Goal: Task Accomplishment & Management: Manage account settings

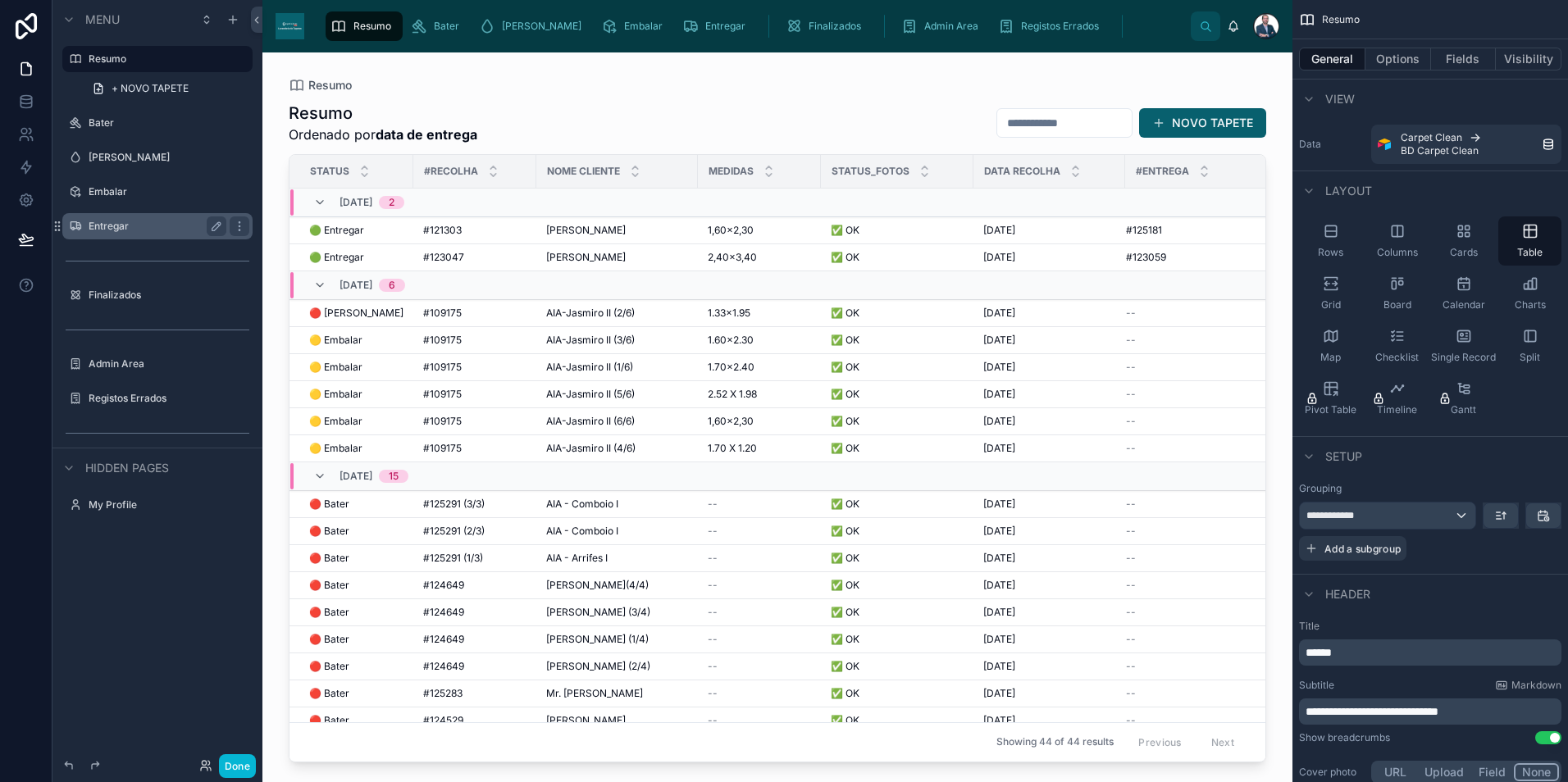
click at [129, 221] on label "Entregar" at bounding box center [154, 225] width 131 height 13
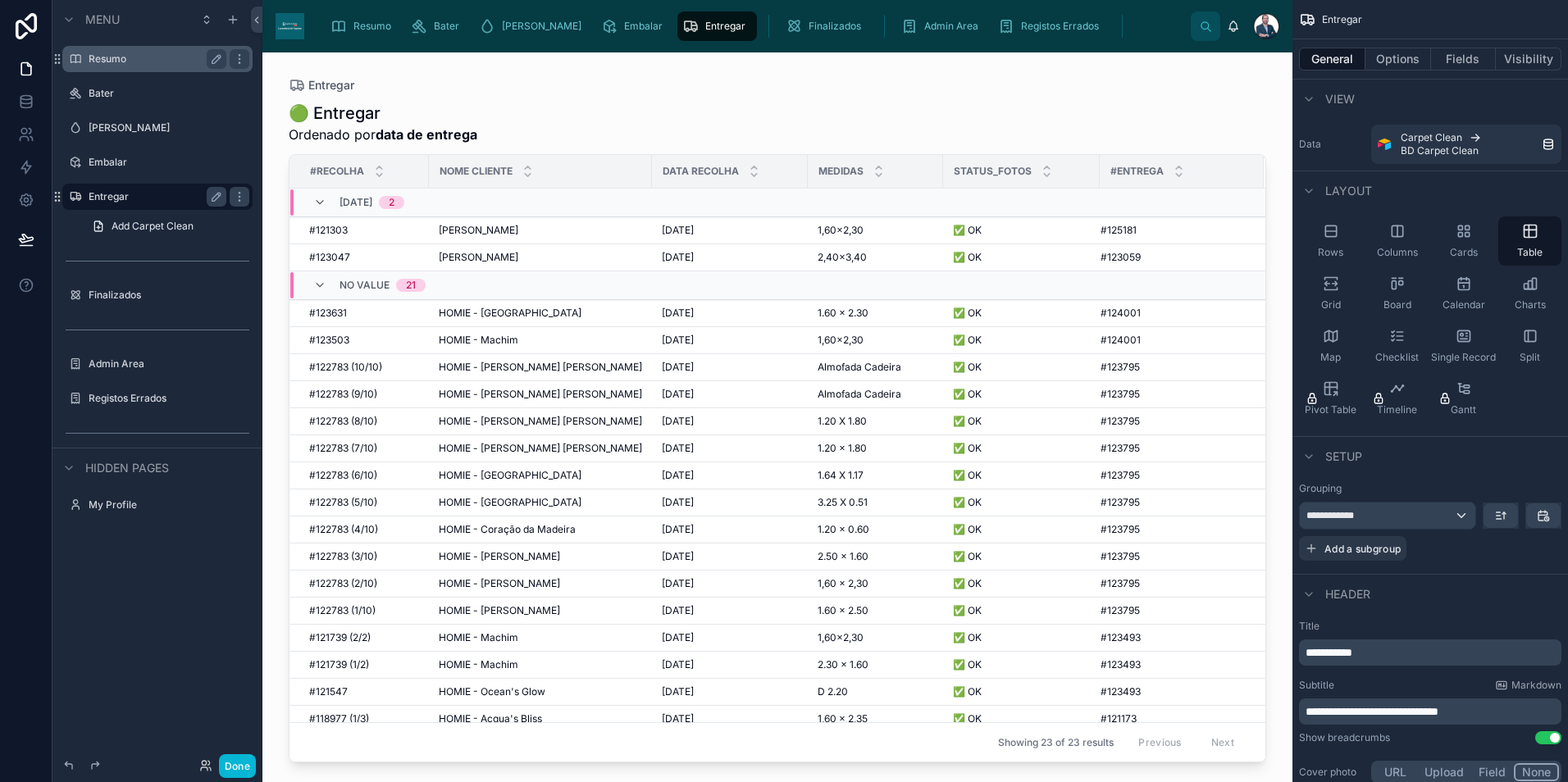
click at [165, 59] on label "Resumo" at bounding box center [154, 59] width 131 height 13
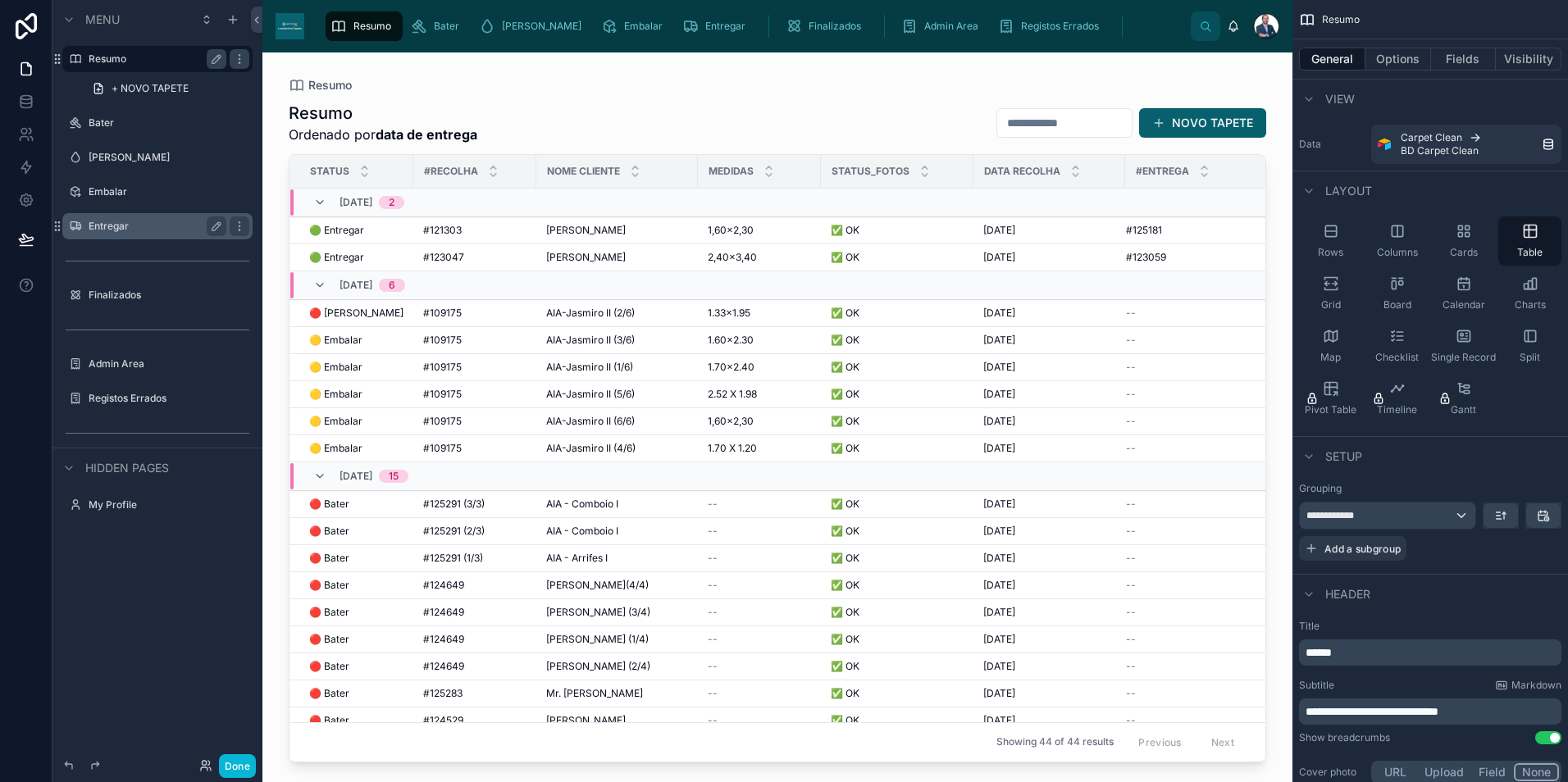
click at [575, 229] on div at bounding box center [777, 408] width 1030 height 710
click at [577, 232] on span "[PERSON_NAME]" at bounding box center [586, 230] width 79 height 13
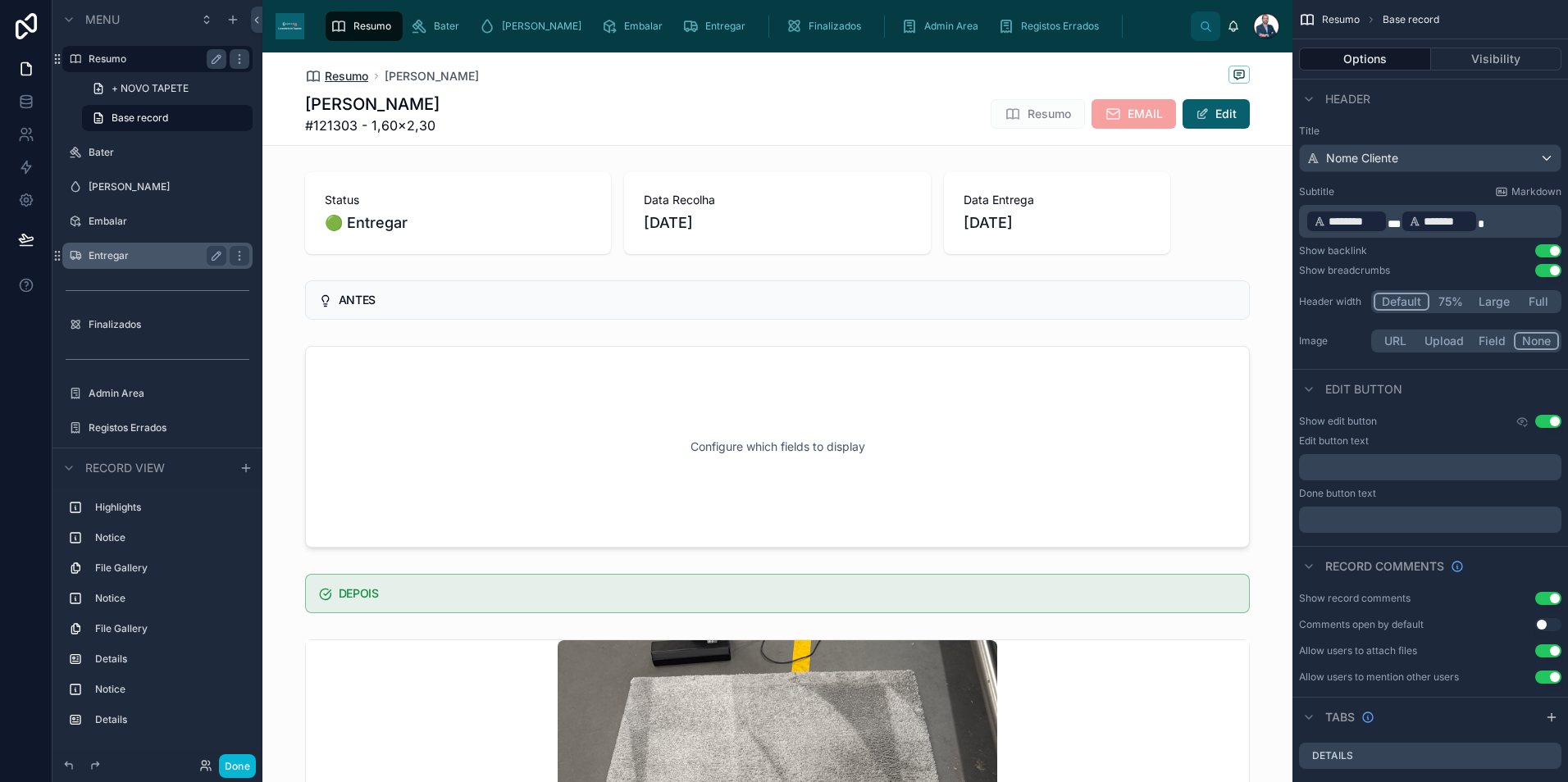
click at [336, 75] on span "Resumo" at bounding box center [346, 76] width 43 height 16
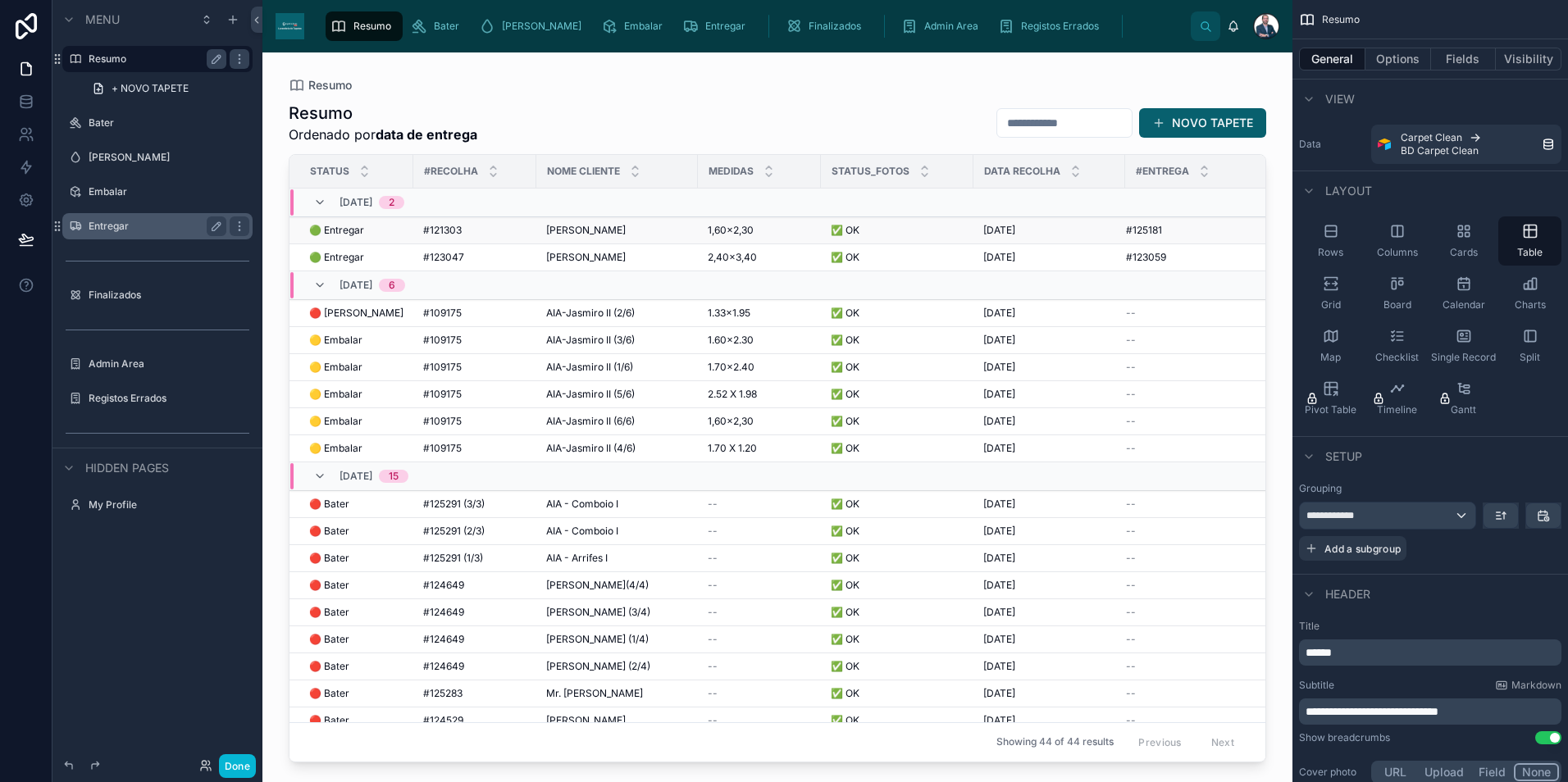
click at [571, 237] on td "[PERSON_NAME] [PERSON_NAME]" at bounding box center [617, 231] width 162 height 27
click at [477, 252] on div "#123047 #123047" at bounding box center [474, 257] width 103 height 13
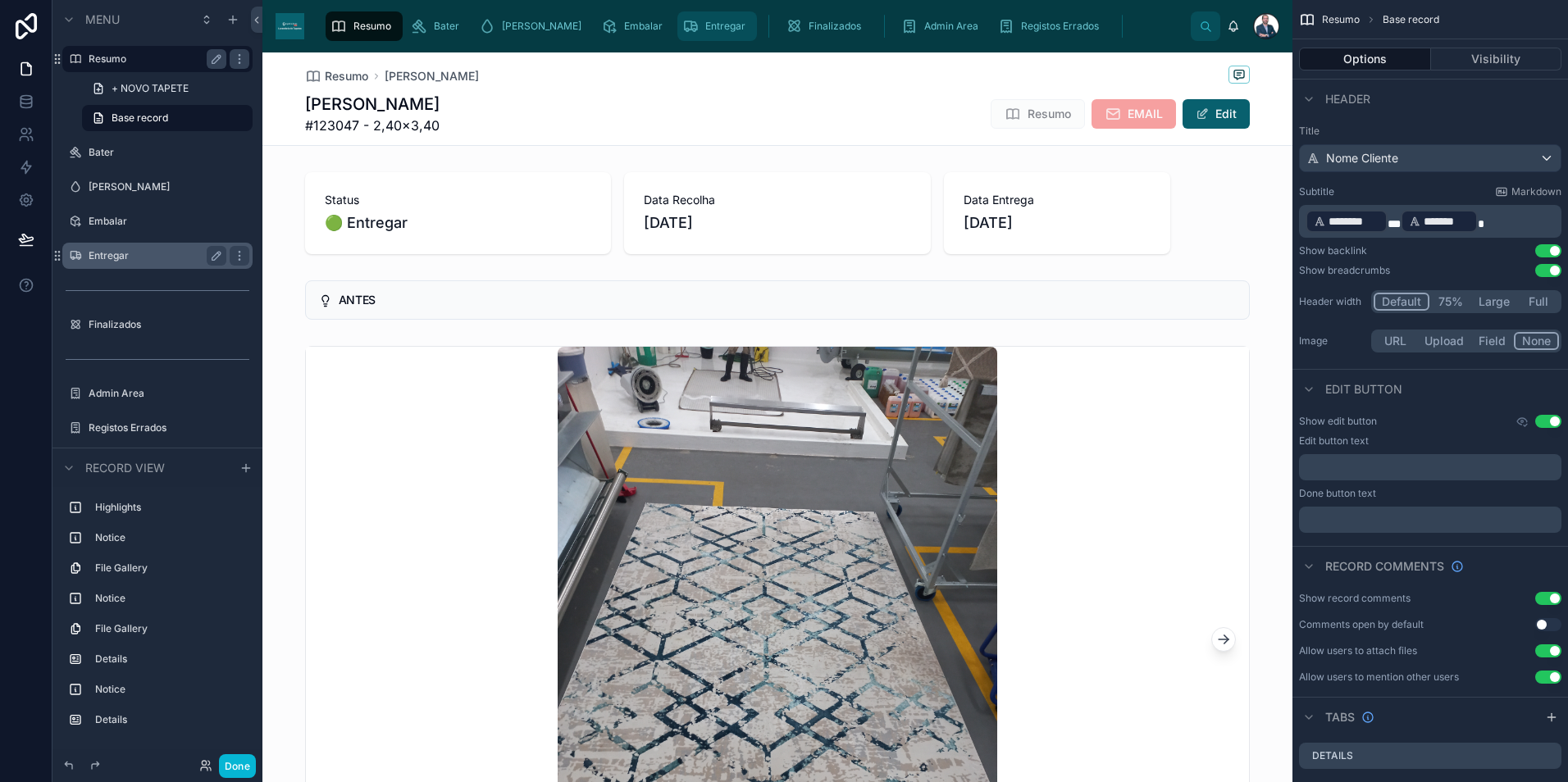
click at [706, 31] on span "Entregar" at bounding box center [725, 26] width 40 height 13
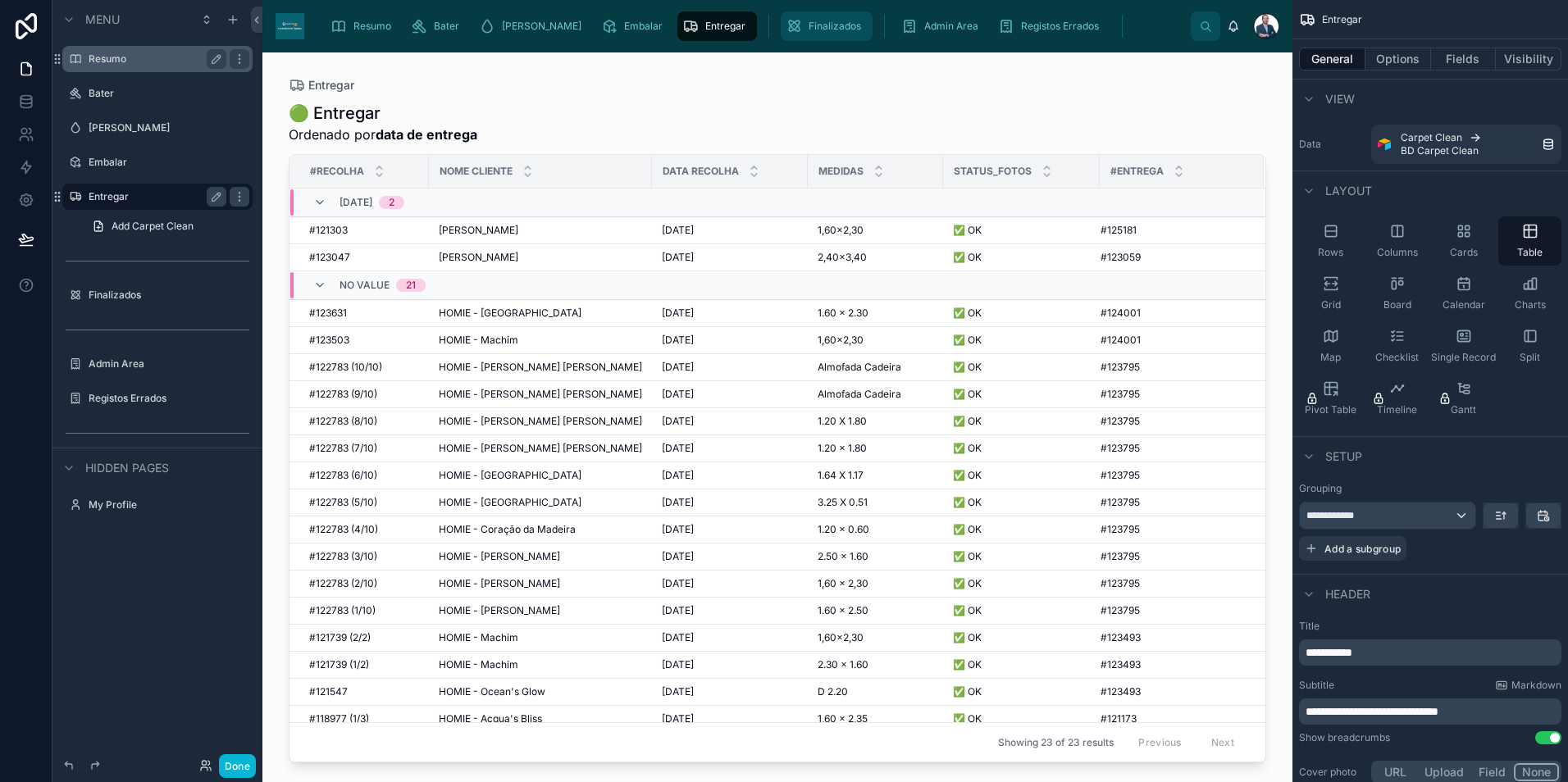
click at [786, 34] on div "Finalizados" at bounding box center [827, 26] width 82 height 26
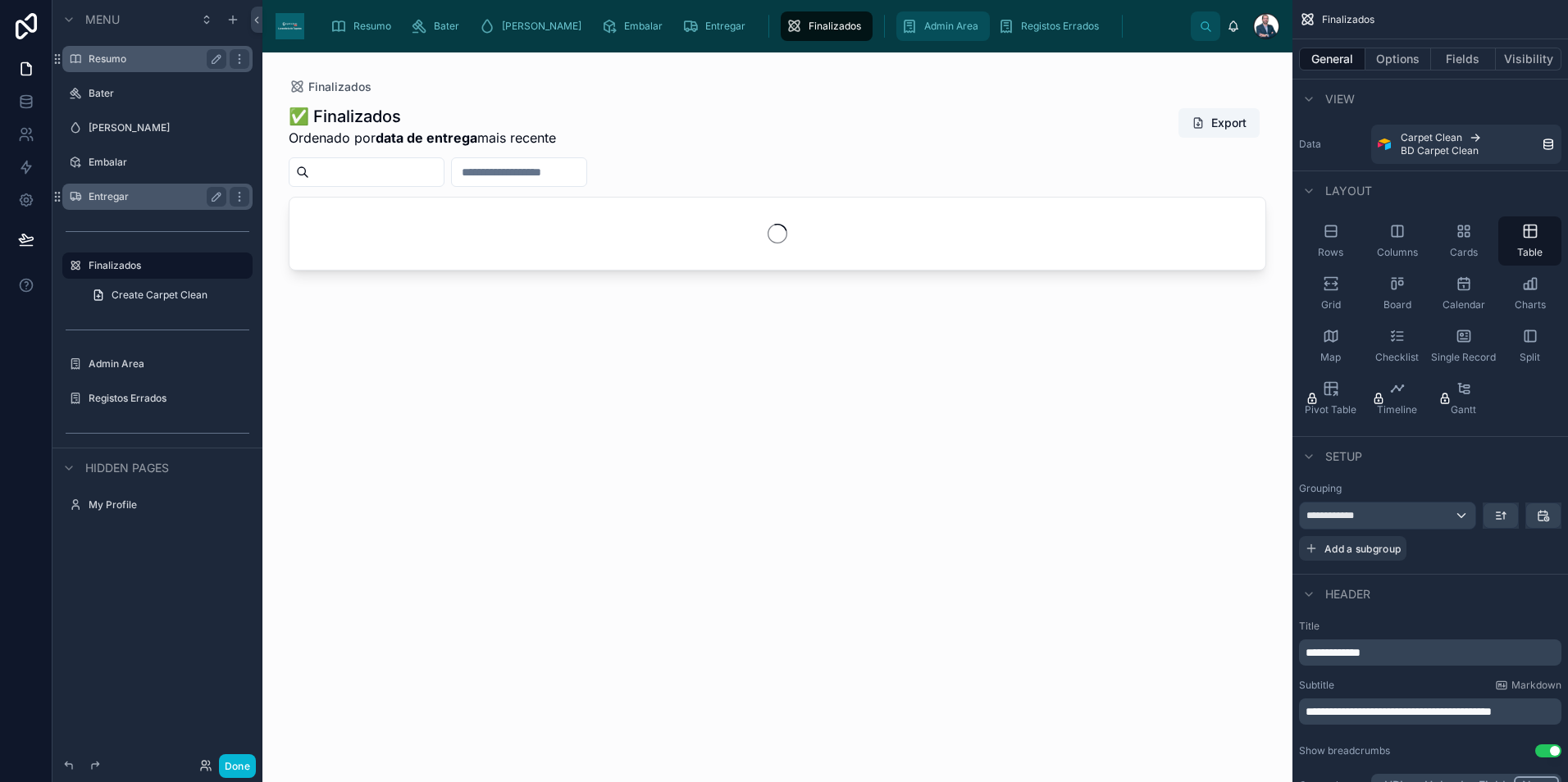
click at [854, 43] on div "Resumo [PERSON_NAME] Embalar Entregar Finalizados Admin Area Registos Errados" at bounding box center [754, 26] width 873 height 36
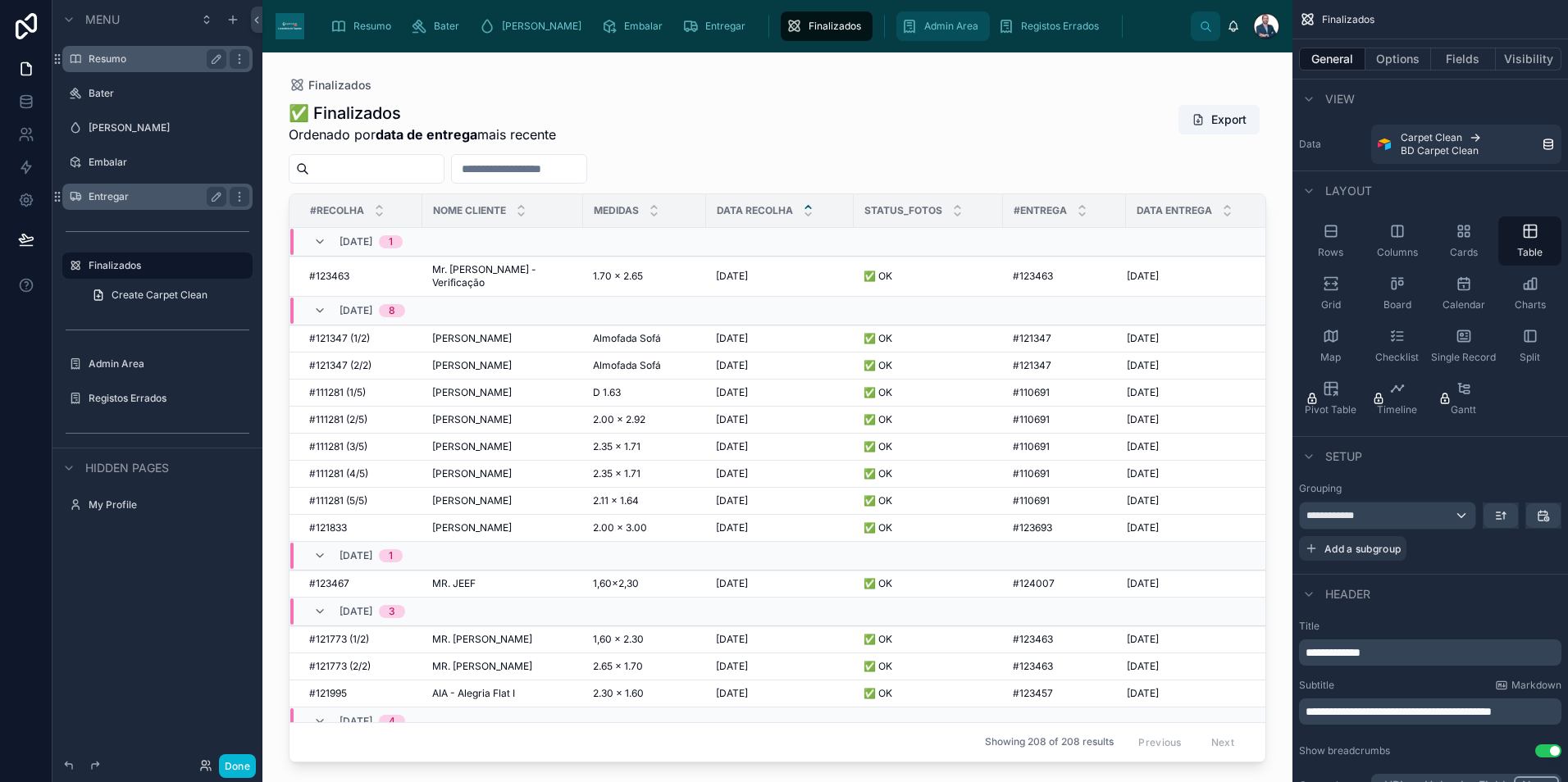
click at [924, 29] on span "Admin Area" at bounding box center [952, 26] width 54 height 13
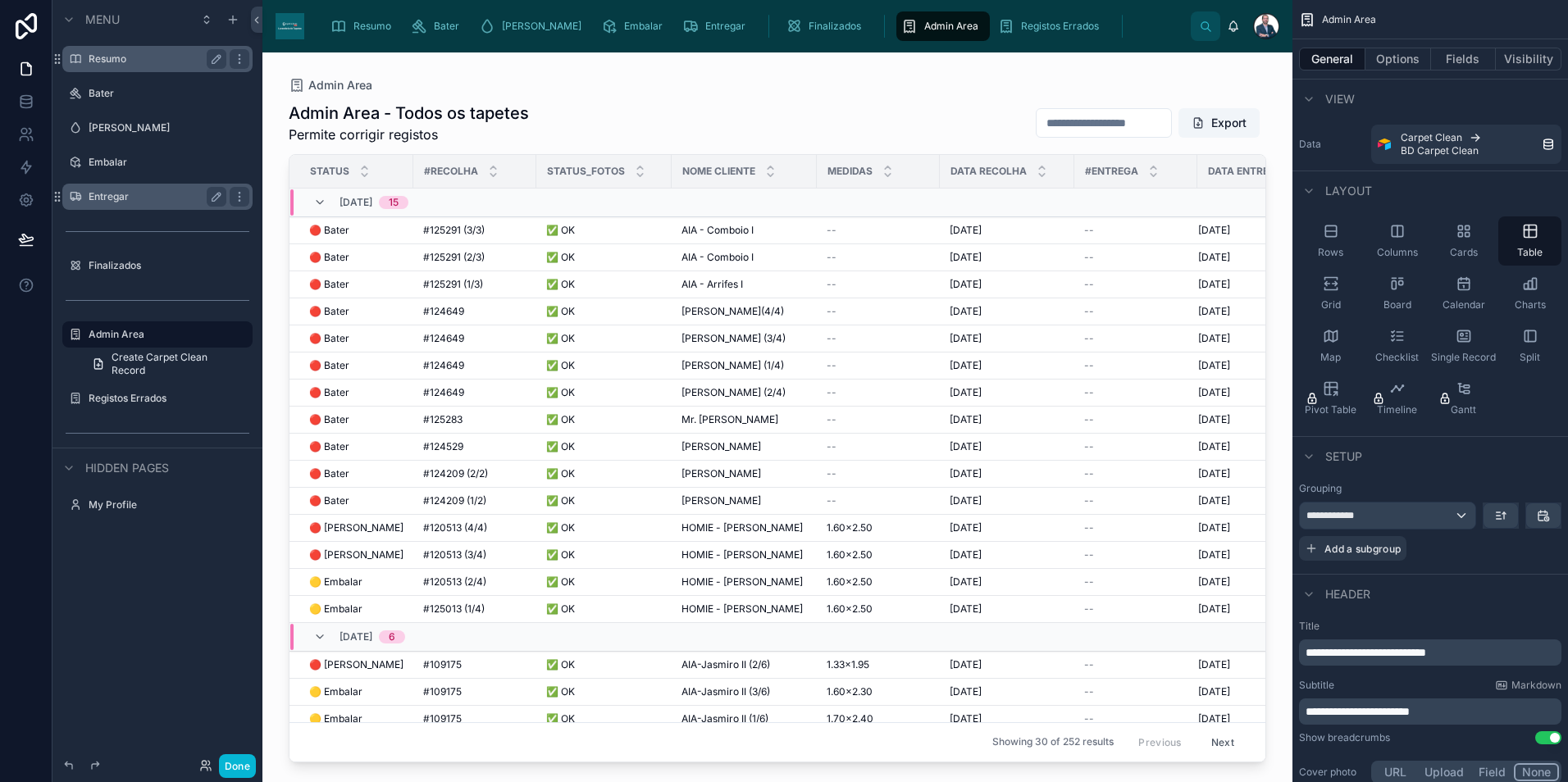
drag, startPoint x: 1258, startPoint y: 375, endPoint x: 1267, endPoint y: 492, distance: 117.3
click at [1267, 492] on div at bounding box center [777, 408] width 1030 height 710
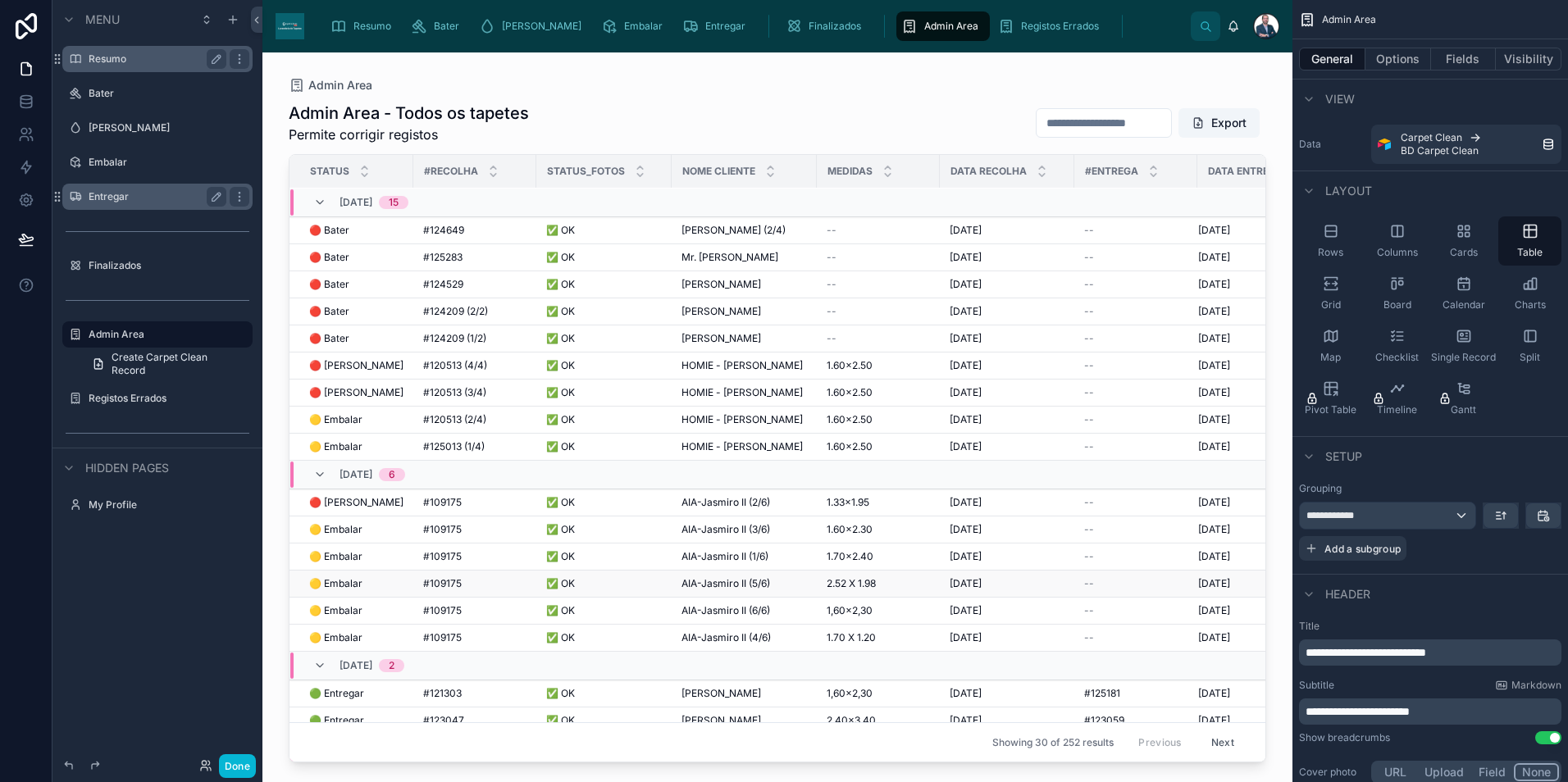
scroll to position [244, 0]
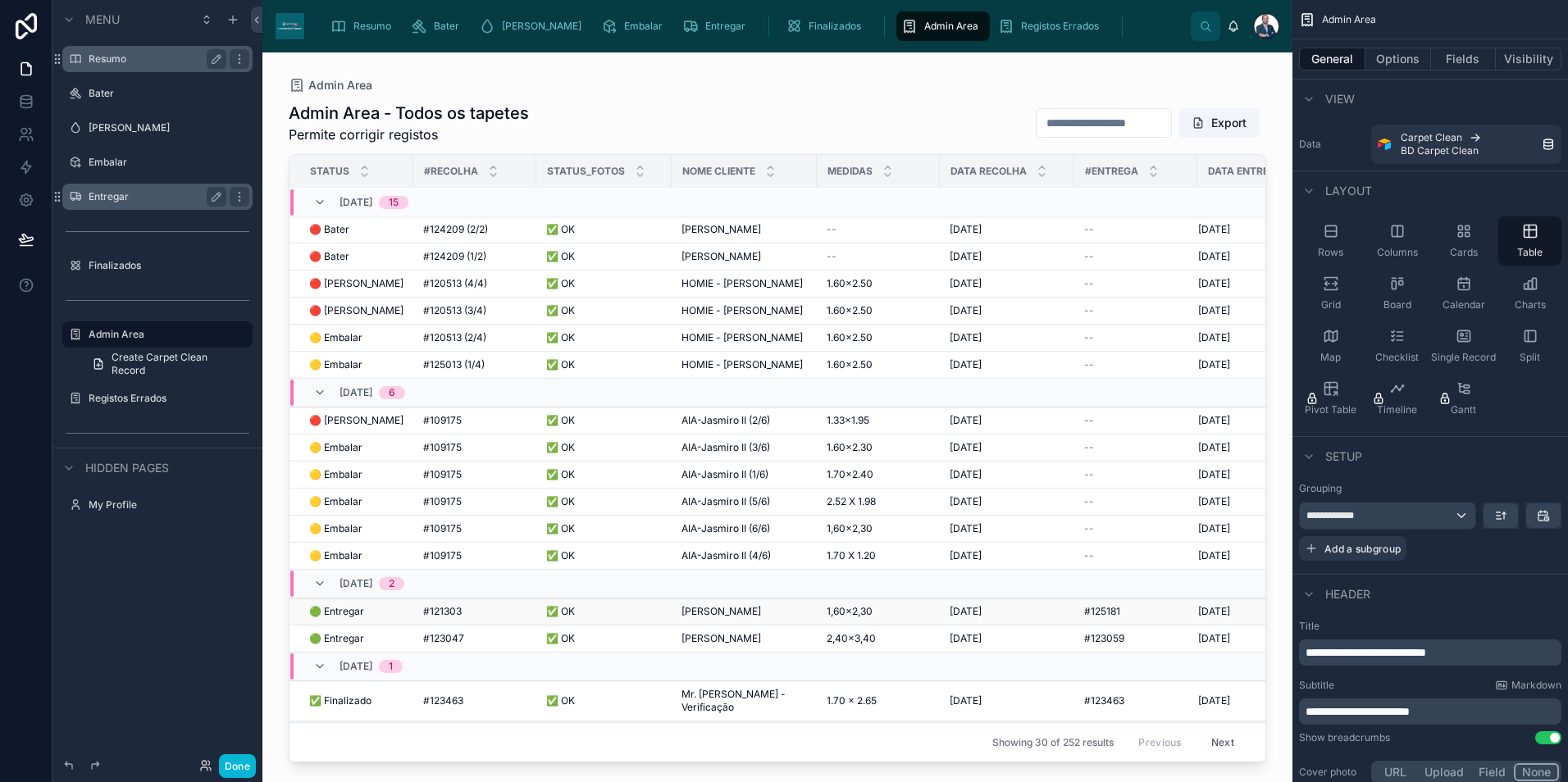
click at [731, 614] on span "[PERSON_NAME]" at bounding box center [721, 611] width 79 height 13
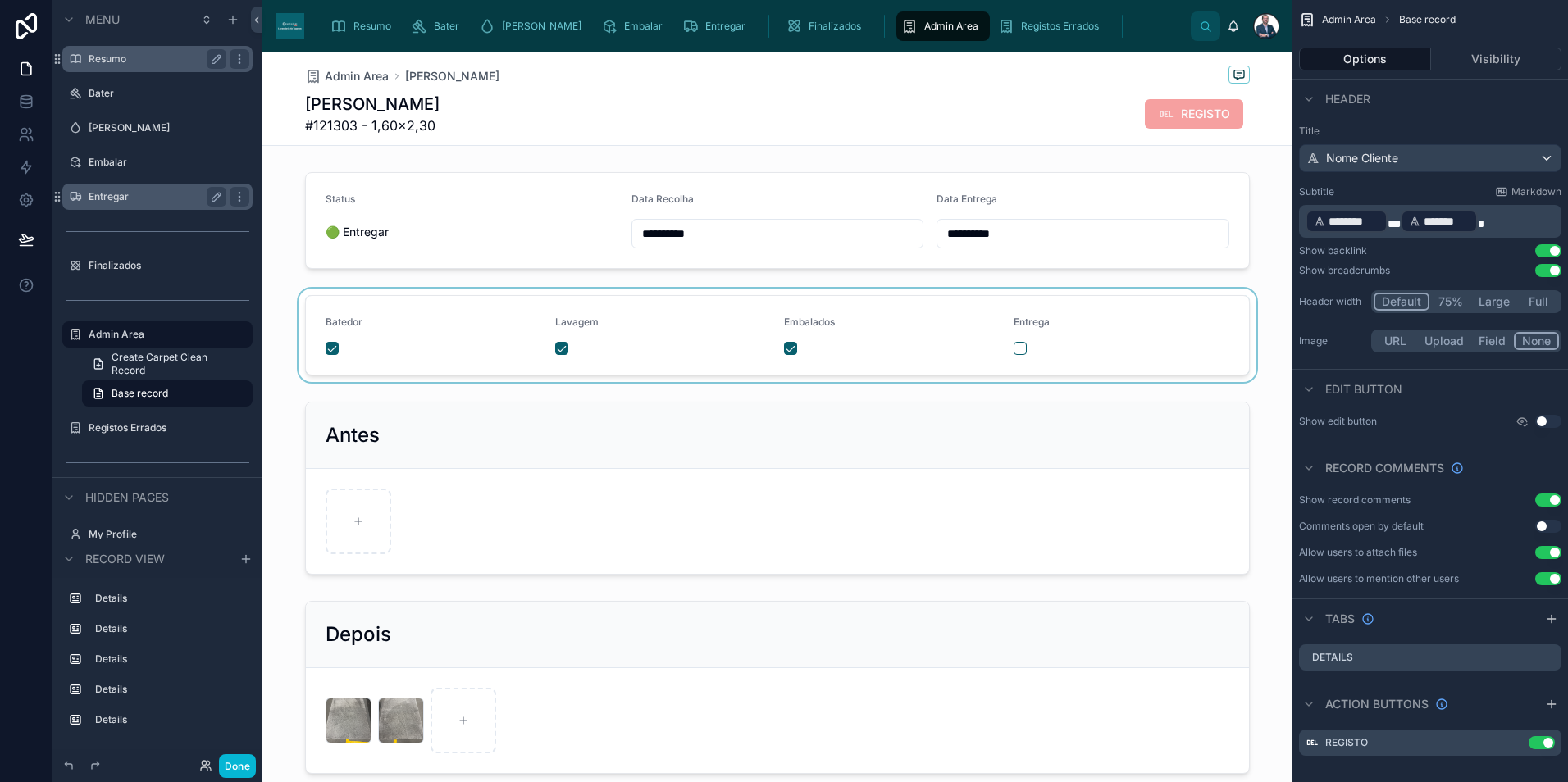
click at [1014, 345] on div at bounding box center [777, 335] width 1030 height 94
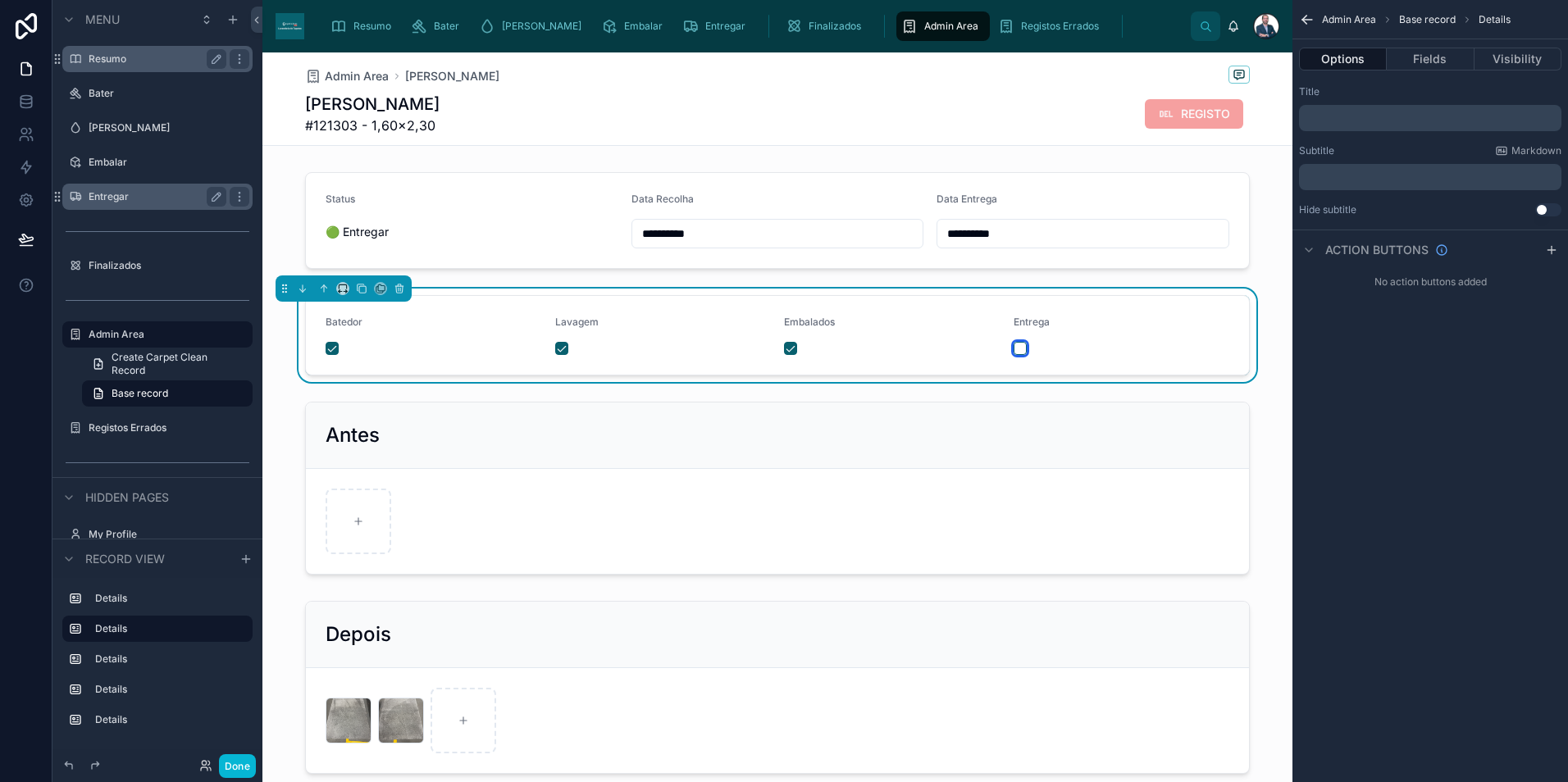
click at [1016, 351] on button "button" at bounding box center [1020, 348] width 13 height 13
click at [924, 30] on span "Admin Area" at bounding box center [952, 26] width 54 height 13
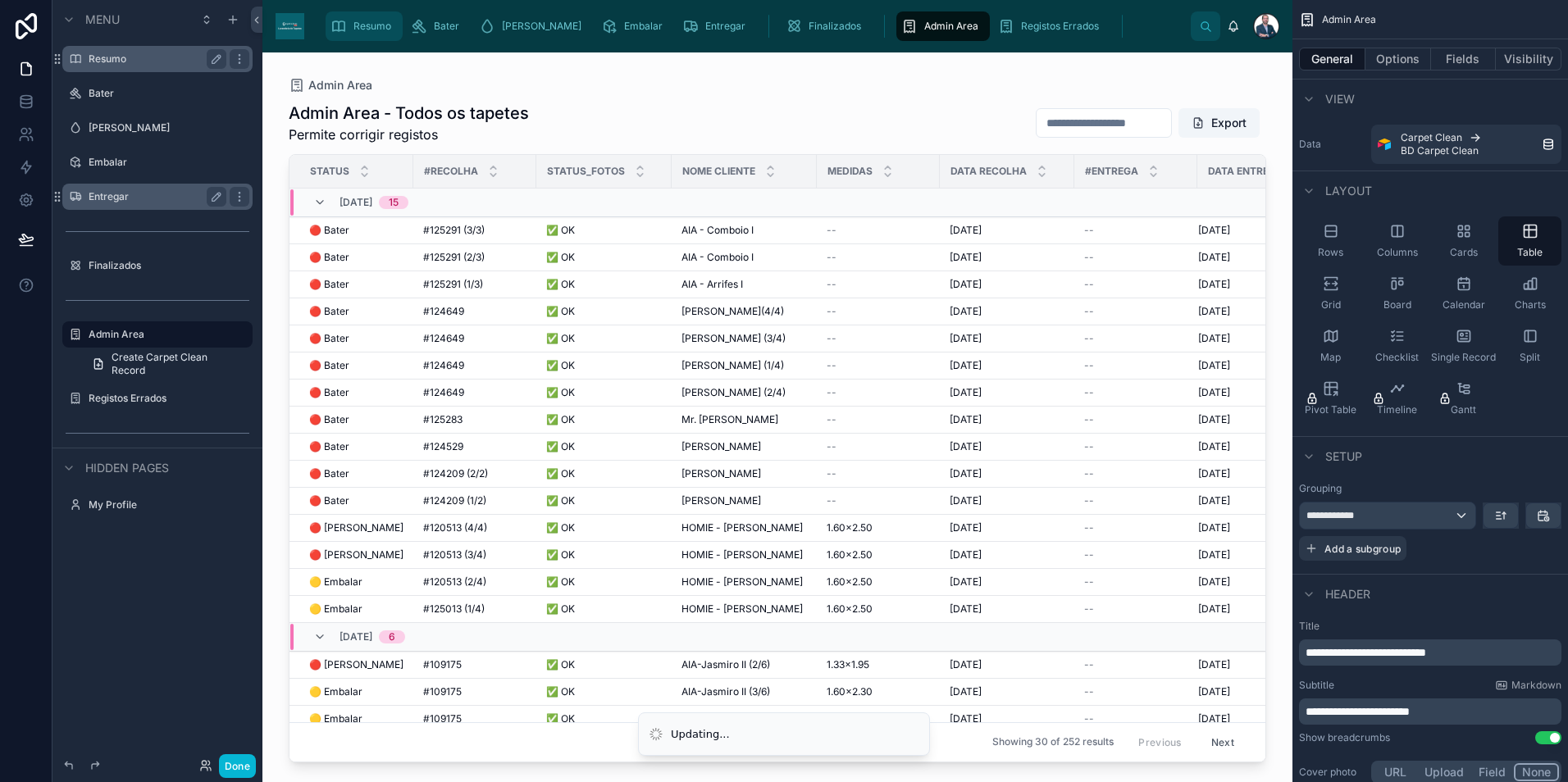
click at [380, 21] on span "Resumo" at bounding box center [372, 26] width 37 height 13
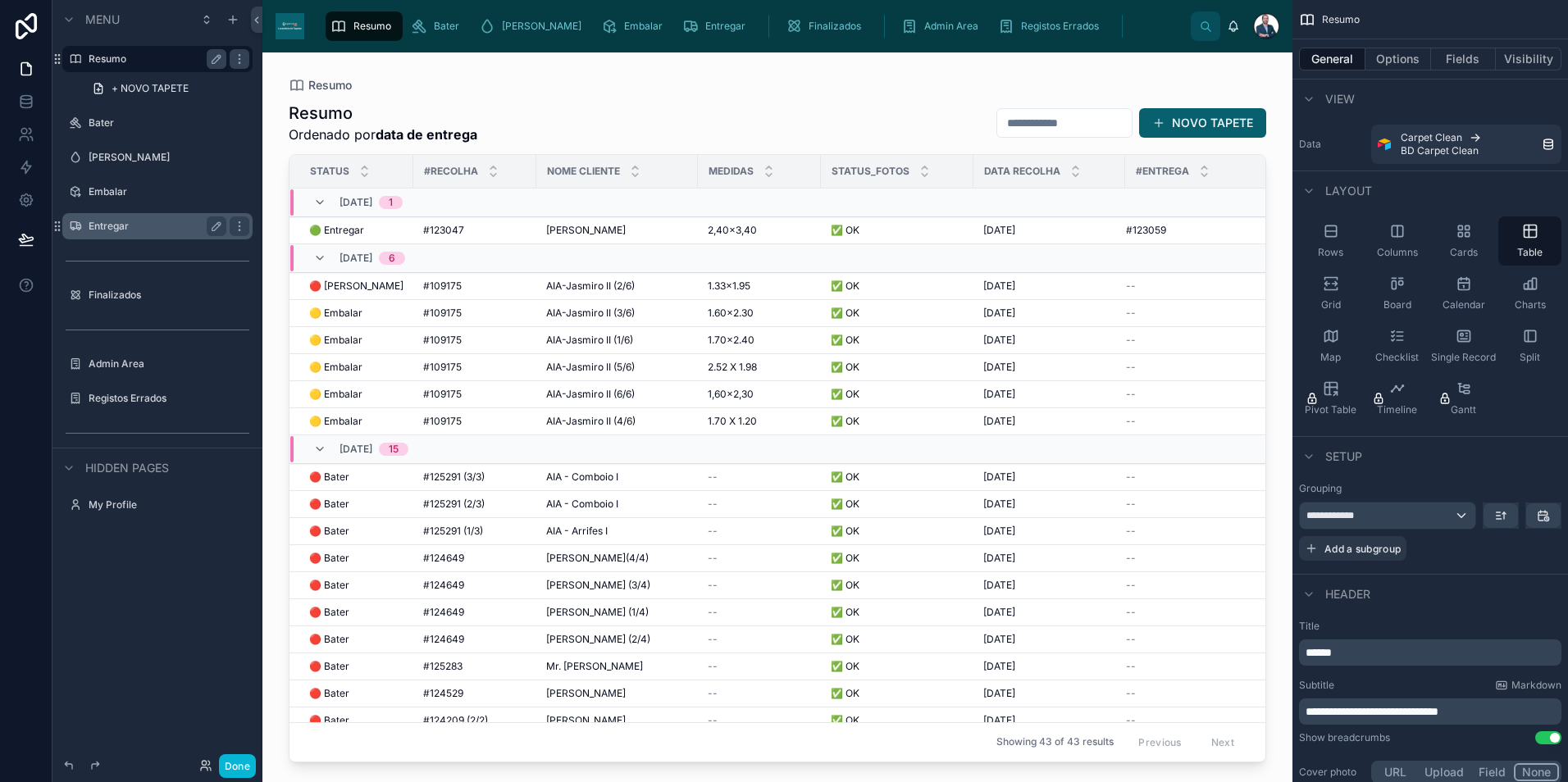
drag, startPoint x: 1261, startPoint y: 304, endPoint x: 1261, endPoint y: 328, distance: 24.0
click at [1261, 328] on div at bounding box center [777, 408] width 1030 height 710
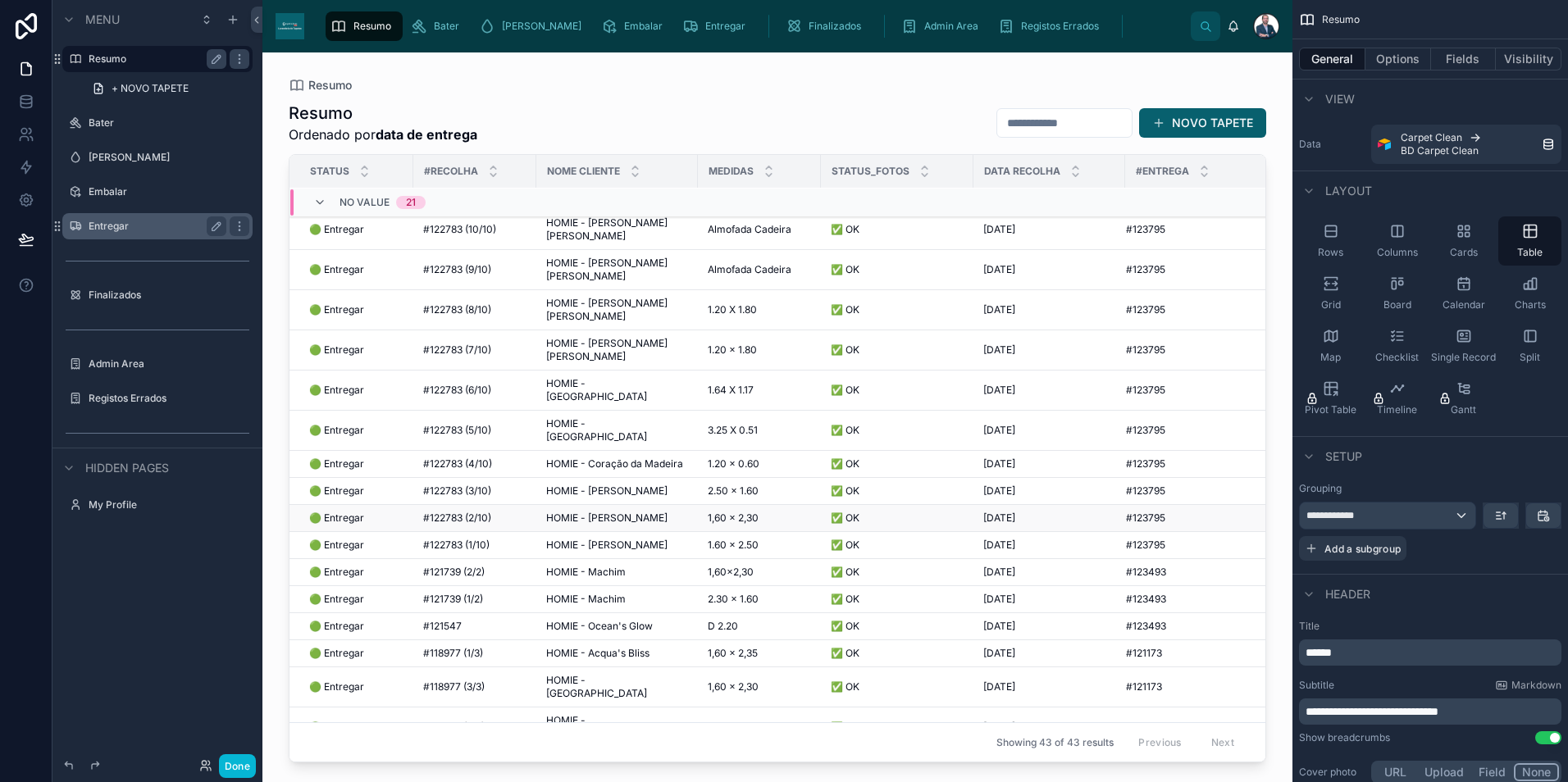
scroll to position [686, 0]
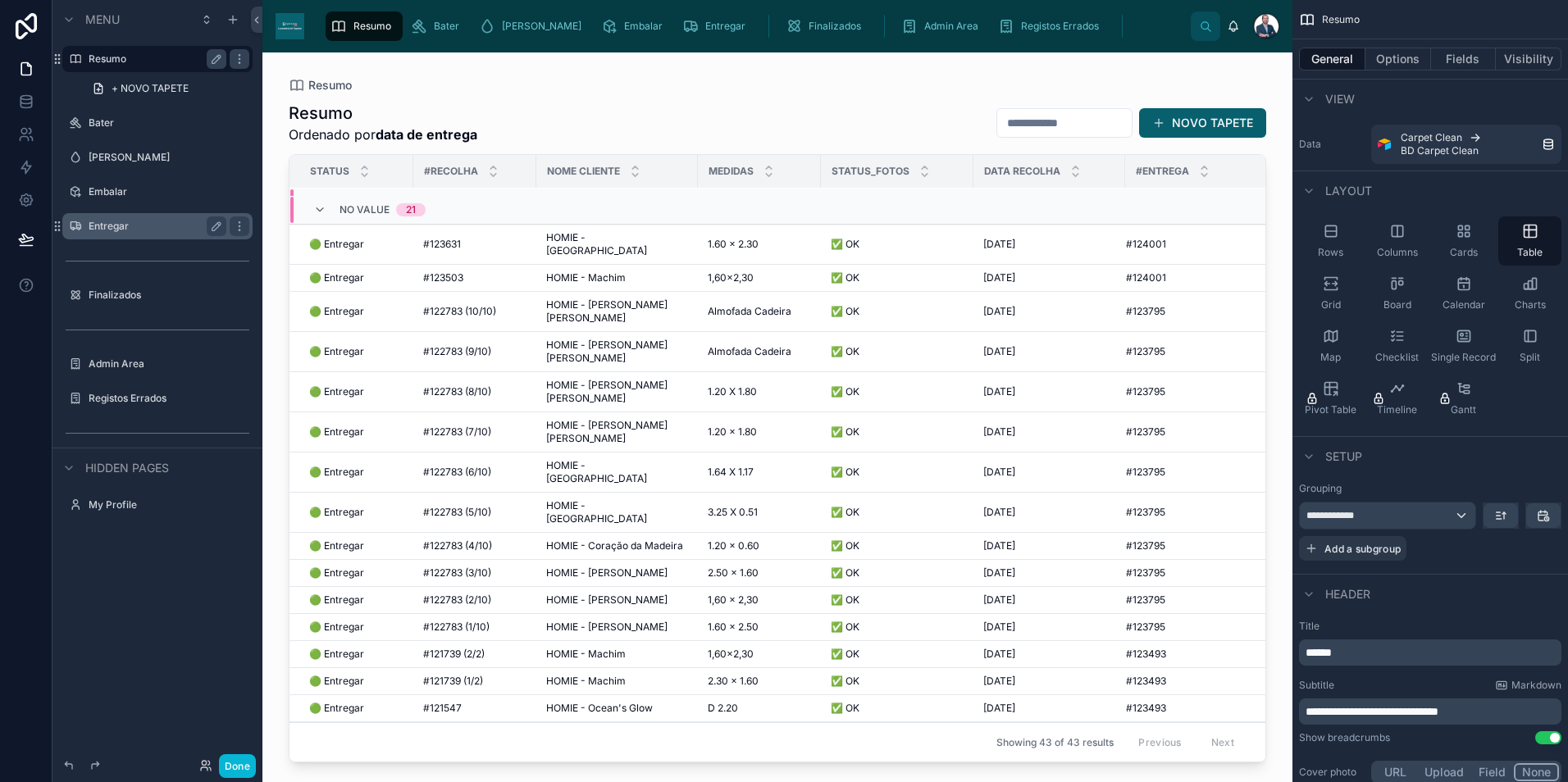
drag, startPoint x: 697, startPoint y: 424, endPoint x: 724, endPoint y: 135, distance: 290.3
click at [724, 135] on div "Resumo Ordenado por data de entrega NOVO TAPETE" at bounding box center [777, 123] width 978 height 43
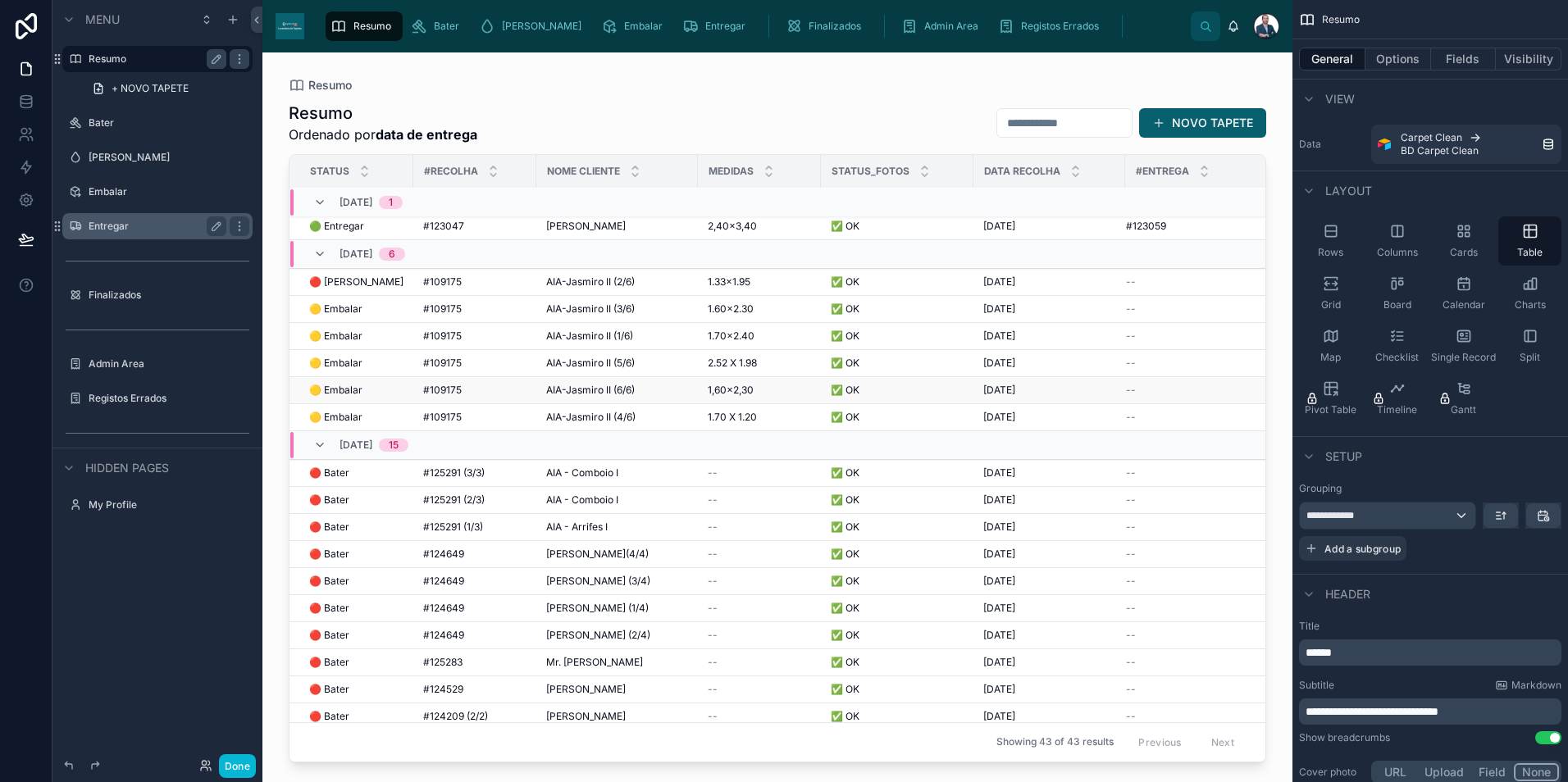
scroll to position [0, 0]
click at [622, 369] on span "AIA-Jasmiro II (5/6)" at bounding box center [591, 367] width 89 height 13
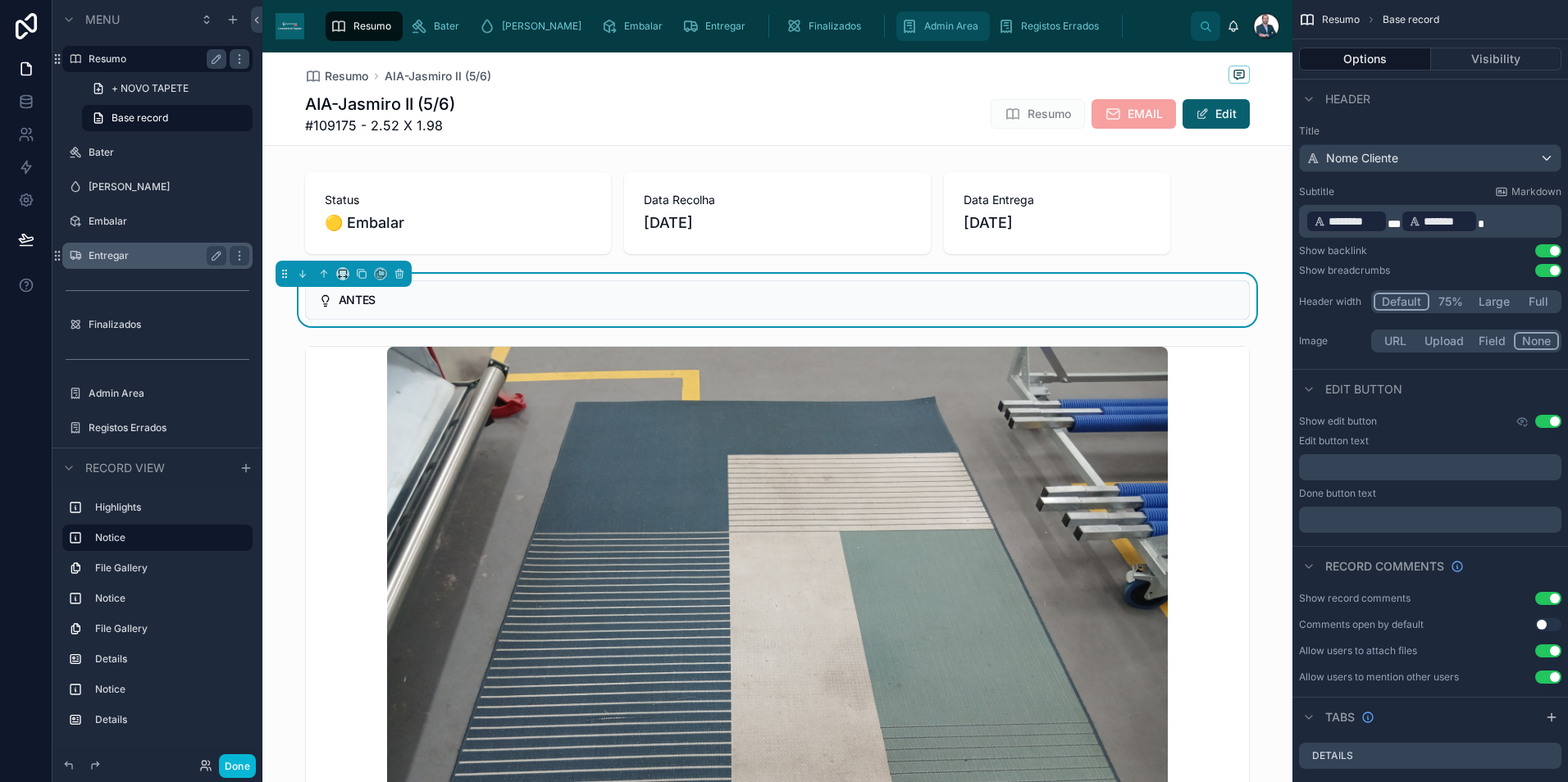
click at [924, 31] on span "Admin Area" at bounding box center [952, 26] width 54 height 13
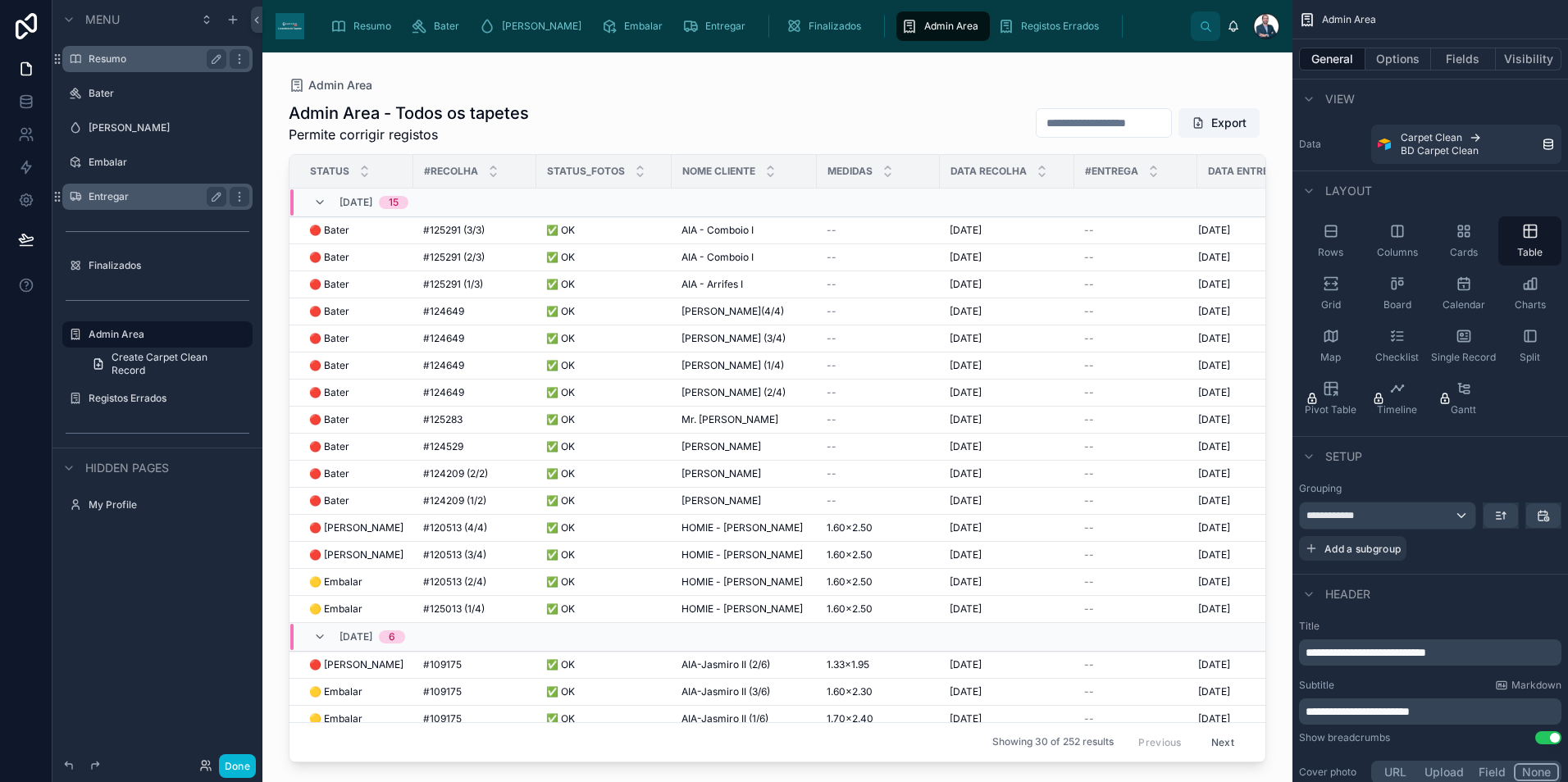
drag, startPoint x: 1258, startPoint y: 349, endPoint x: 1258, endPoint y: 368, distance: 19.0
click at [1258, 368] on div at bounding box center [777, 408] width 1030 height 710
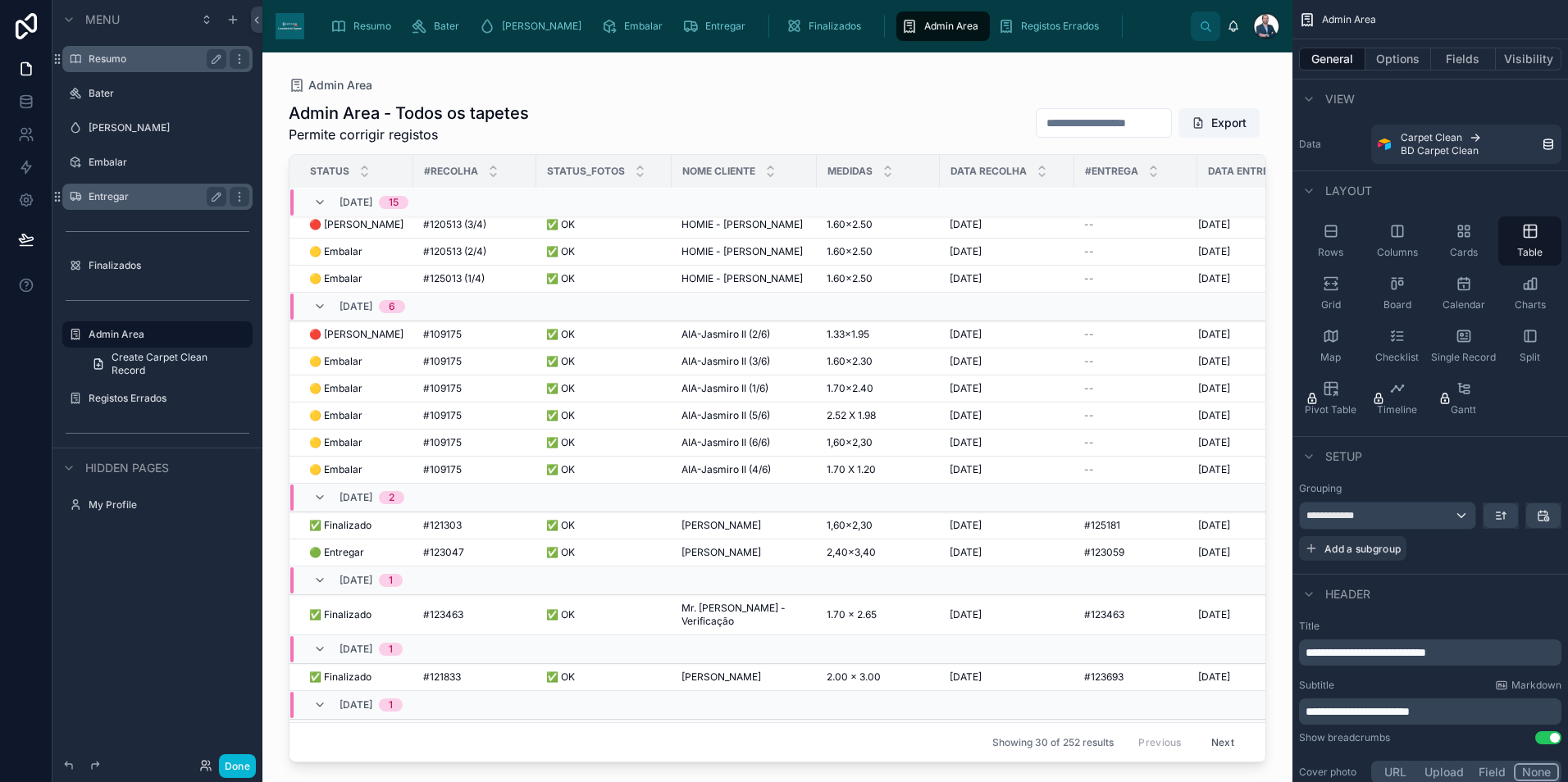
scroll to position [436, 0]
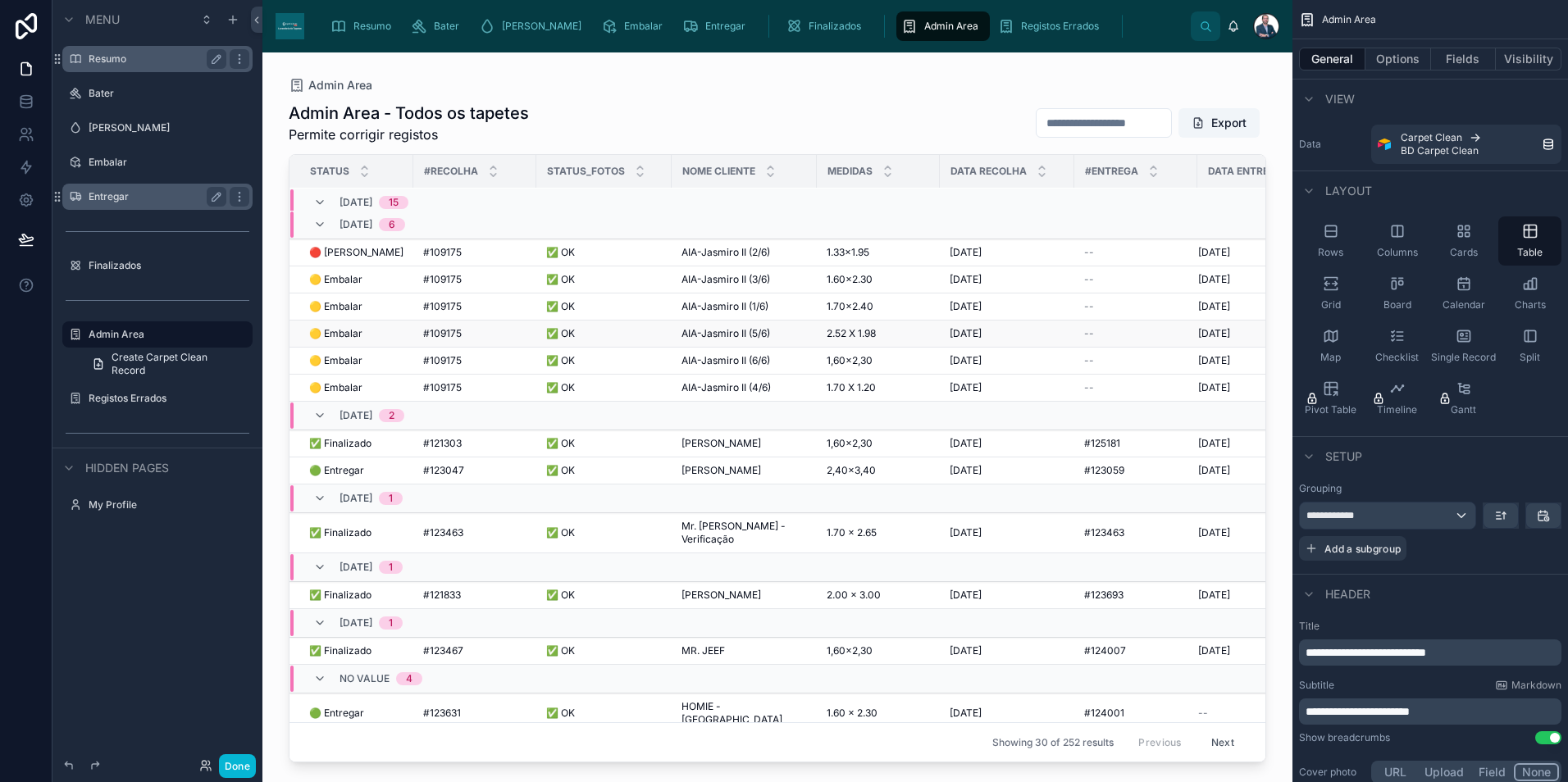
click at [773, 334] on div "AIA-Jasmiro II (5/6) AIA-Jasmiro II (5/6)" at bounding box center [744, 333] width 125 height 13
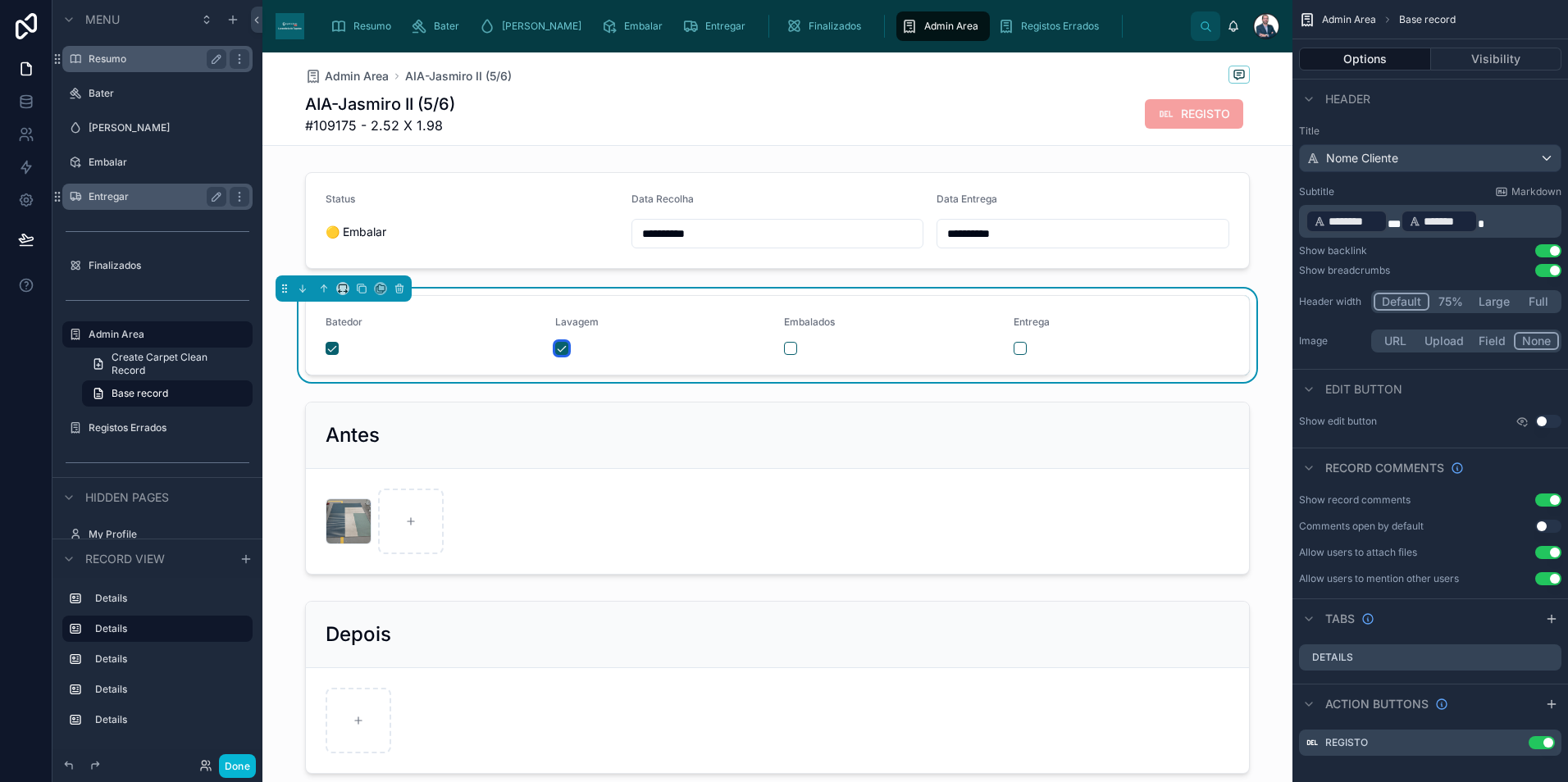
click at [560, 351] on button "button" at bounding box center [561, 348] width 13 height 13
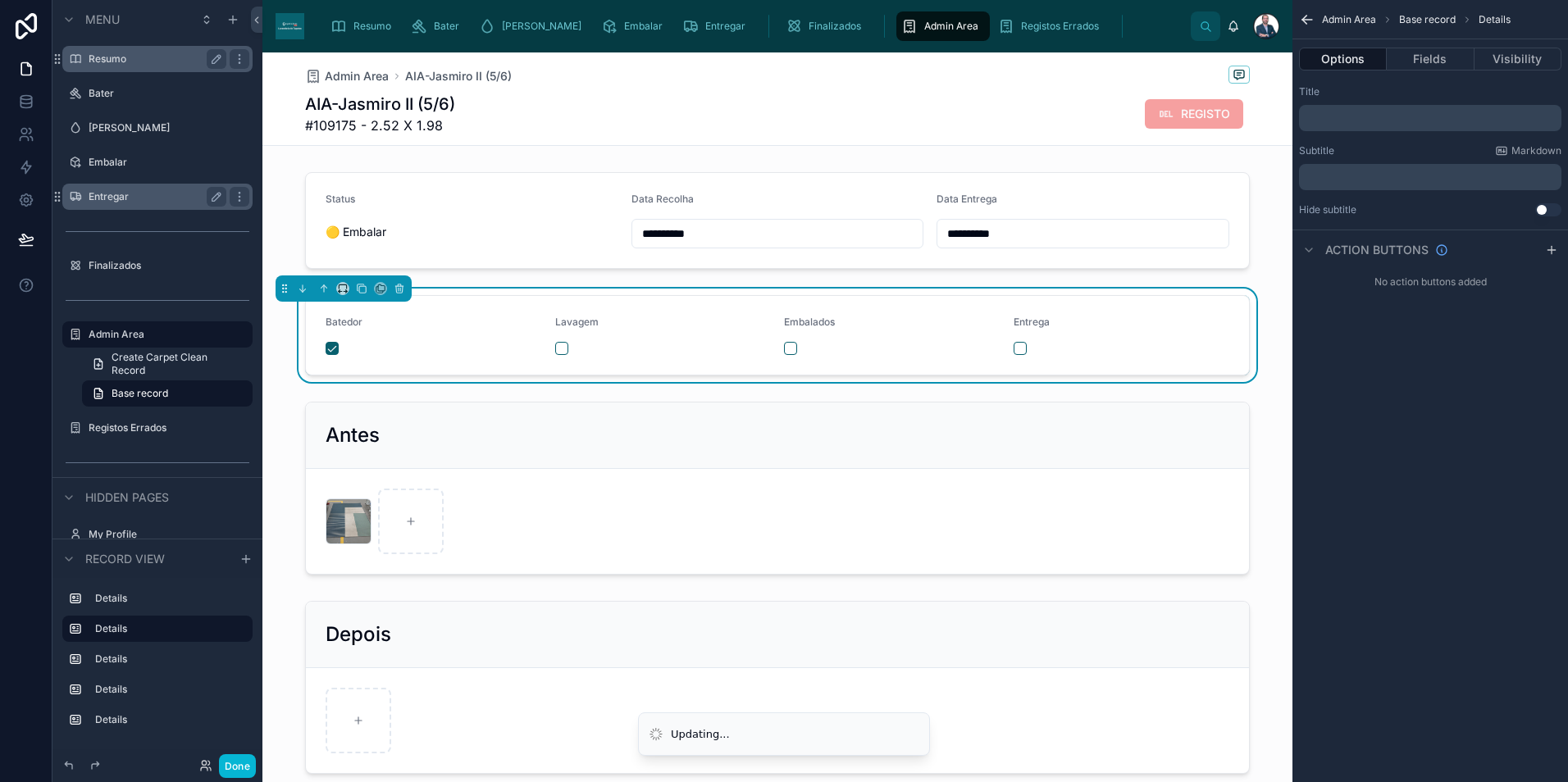
click at [901, 26] on icon "scrollable content" at bounding box center [909, 26] width 16 height 16
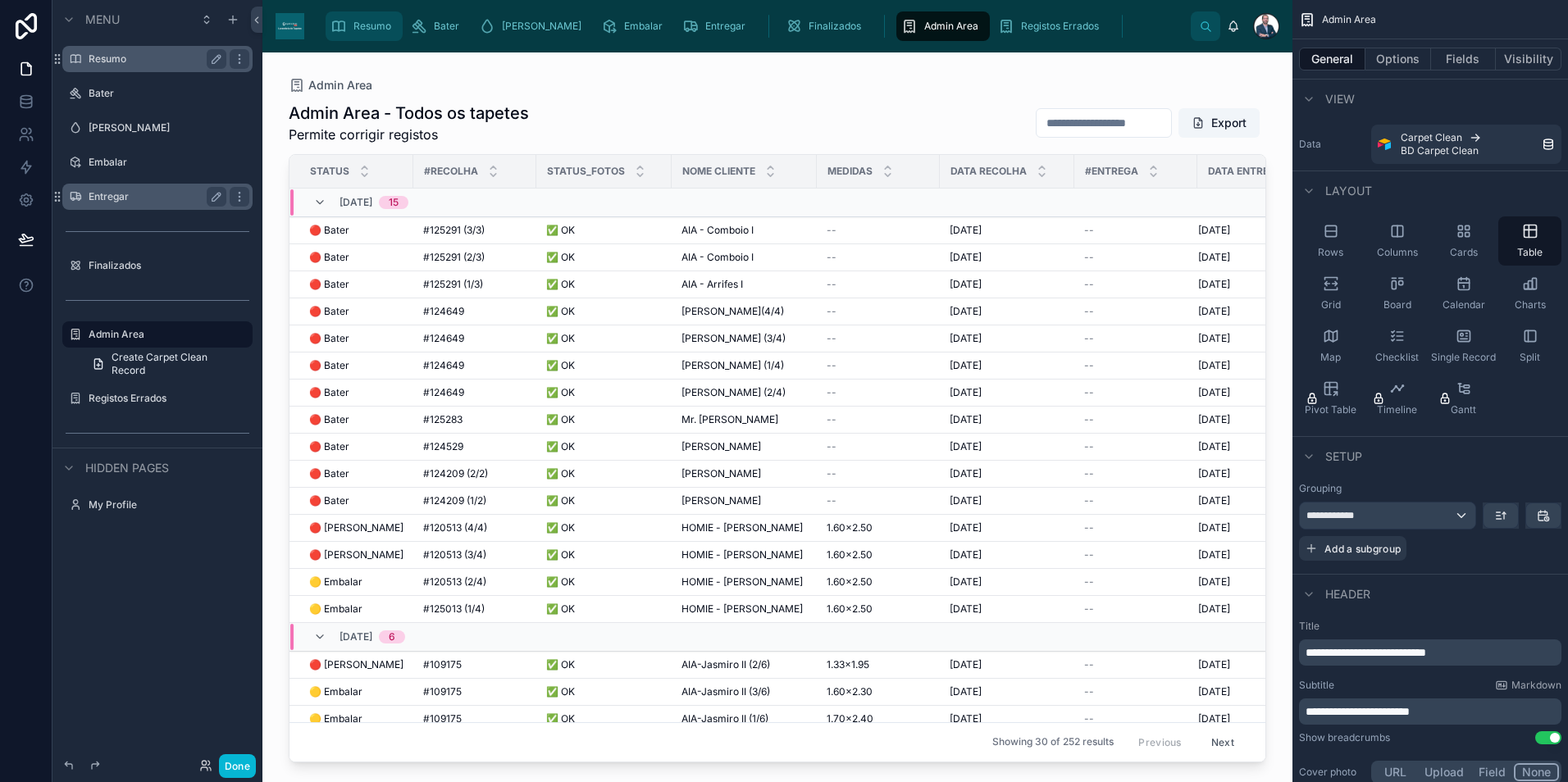
click at [344, 32] on icon "scrollable content" at bounding box center [338, 26] width 16 height 16
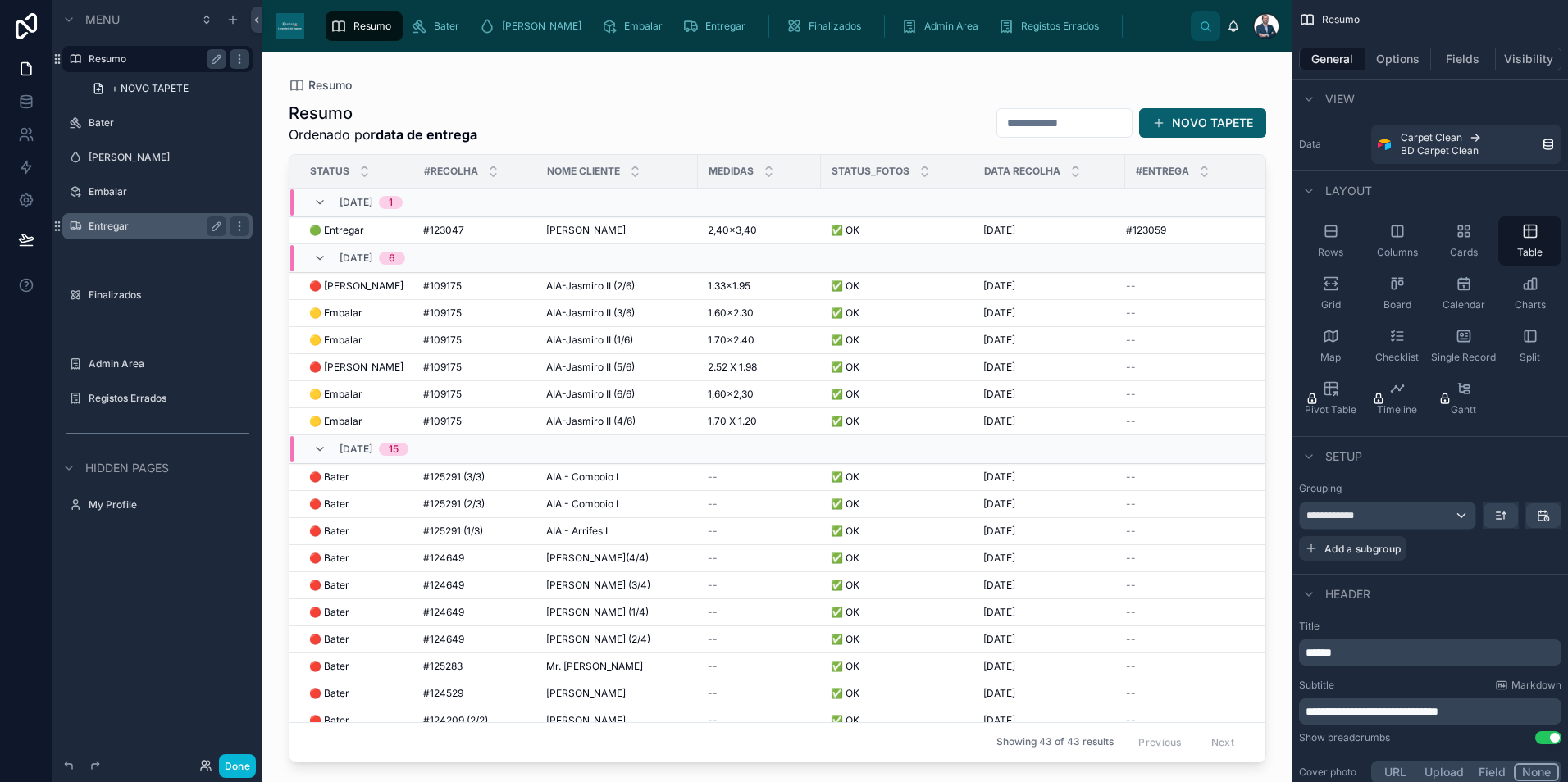
click at [619, 134] on div at bounding box center [777, 408] width 1030 height 710
click at [131, 54] on label "Resumo" at bounding box center [154, 59] width 131 height 13
